Goal: Ask a question

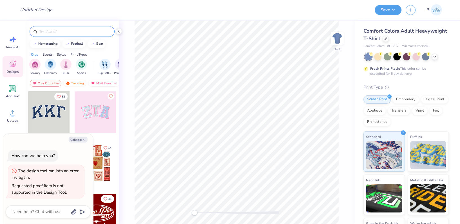
click at [66, 28] on div at bounding box center [72, 31] width 85 height 11
type textarea "x"
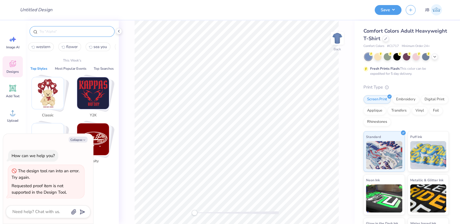
click at [68, 32] on input "text" at bounding box center [75, 32] width 72 height 6
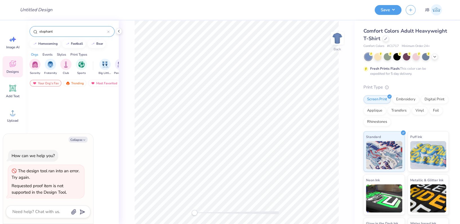
type input "elephant"
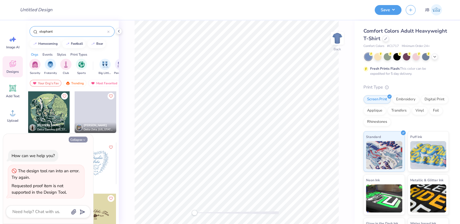
click at [82, 142] on div "Collapse How can we help you? The design tool ran into an error. Try again. Req…" at bounding box center [48, 179] width 90 height 90
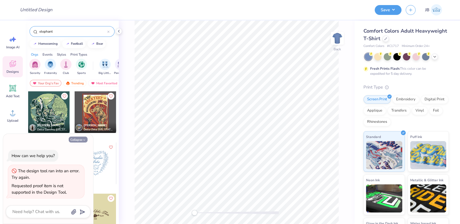
click at [81, 140] on button "Collapse" at bounding box center [78, 140] width 19 height 6
type textarea "x"
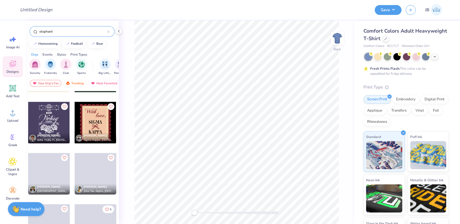
scroll to position [2465, 0]
